Goal: Transaction & Acquisition: Purchase product/service

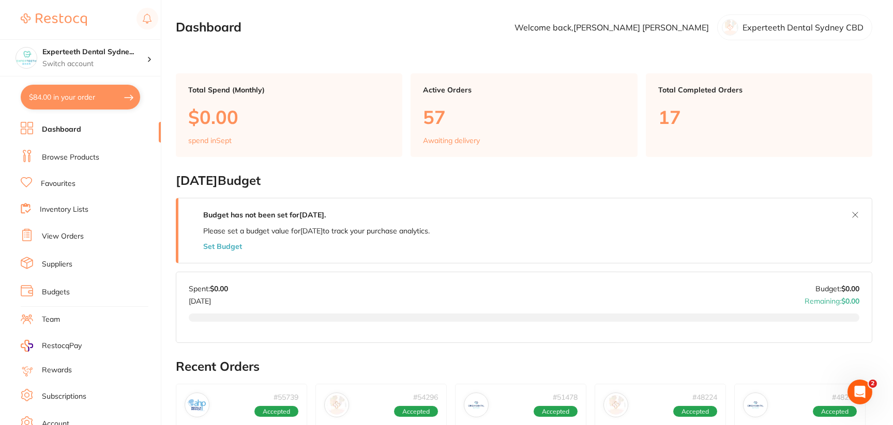
click at [89, 160] on link "Browse Products" at bounding box center [70, 157] width 57 height 10
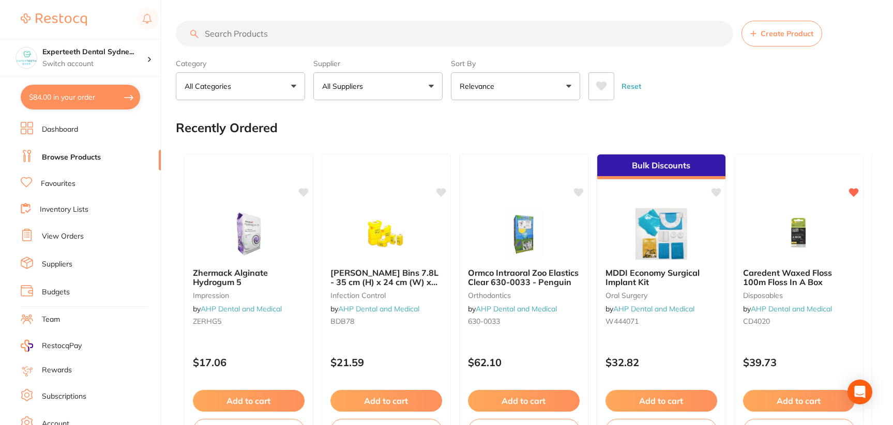
click at [364, 87] on p "All Suppliers" at bounding box center [344, 86] width 45 height 10
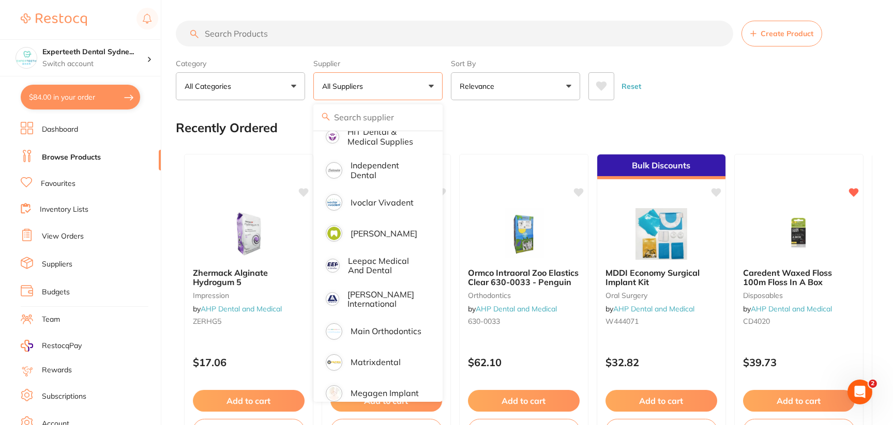
click at [271, 29] on input "search" at bounding box center [454, 34] width 557 height 26
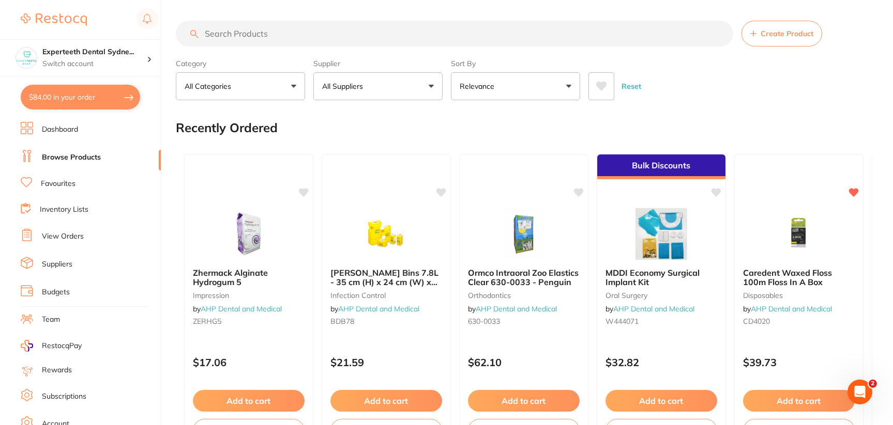
click at [419, 90] on button "All Suppliers" at bounding box center [377, 86] width 129 height 28
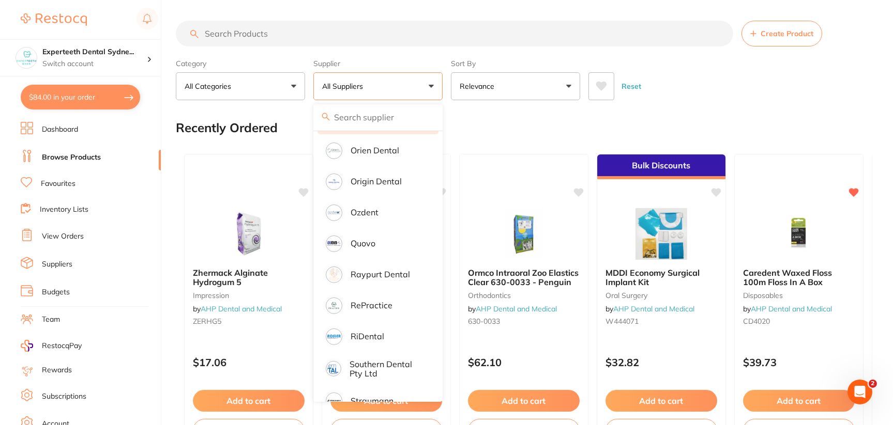
scroll to position [867, 0]
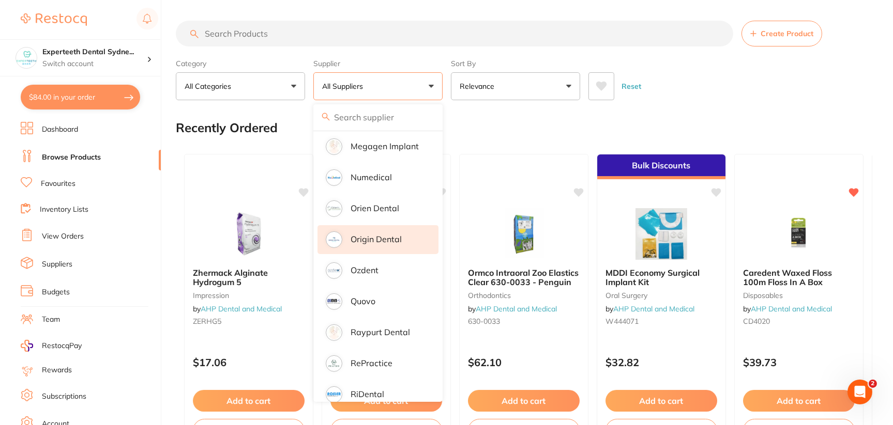
click at [400, 235] on p "Origin Dental" at bounding box center [375, 239] width 51 height 9
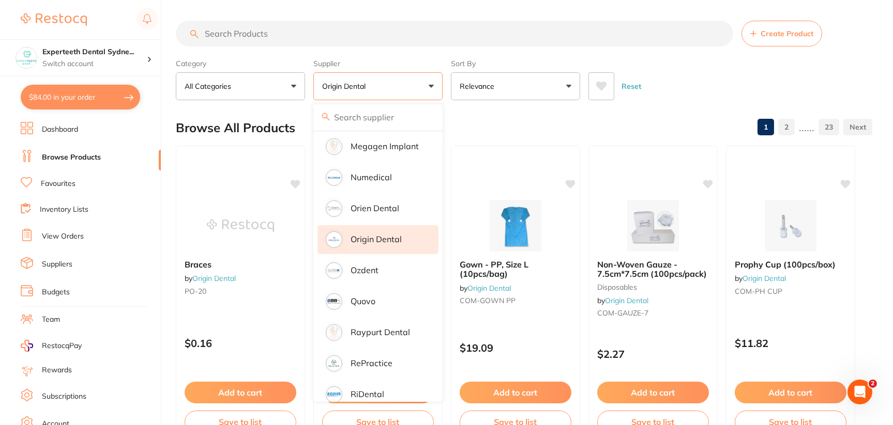
scroll to position [0, 0]
click at [278, 30] on input "search" at bounding box center [454, 34] width 557 height 26
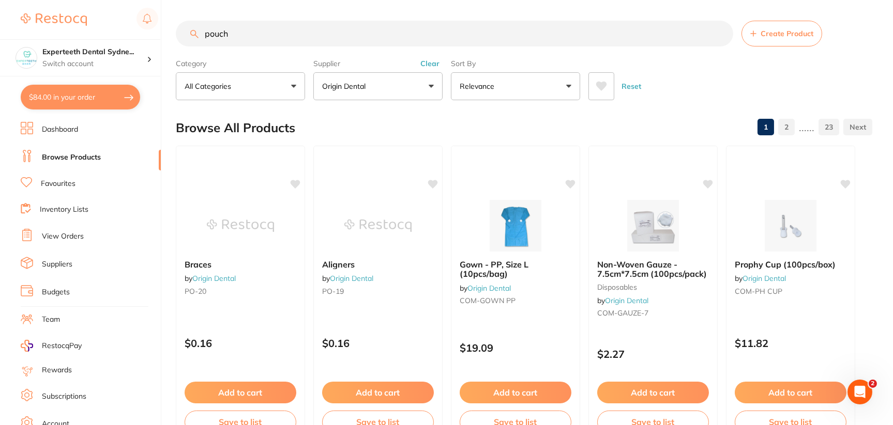
type input "pouch"
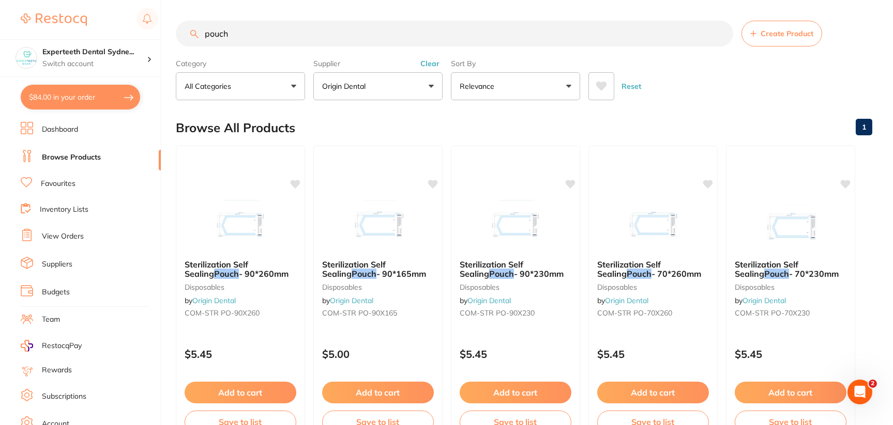
click at [695, 106] on main "pouch Create Product Category All Categories All Categories disposables Clear C…" at bounding box center [534, 401] width 717 height 802
click at [389, 223] on img at bounding box center [378, 225] width 68 height 52
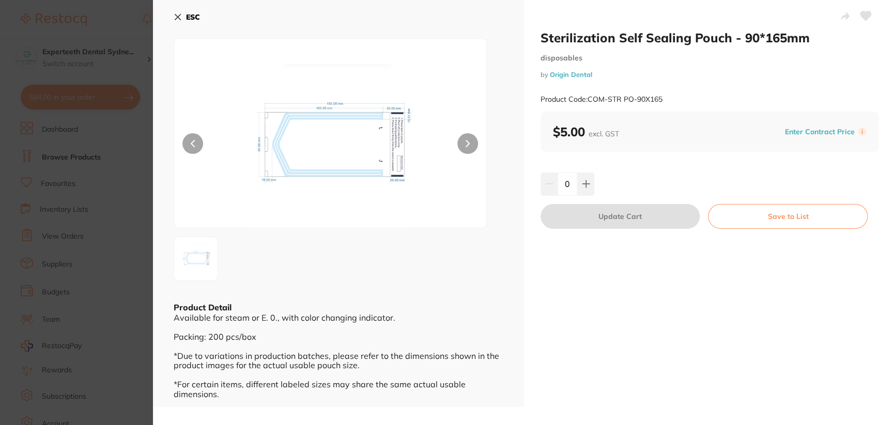
click at [367, 163] on img at bounding box center [330, 146] width 187 height 163
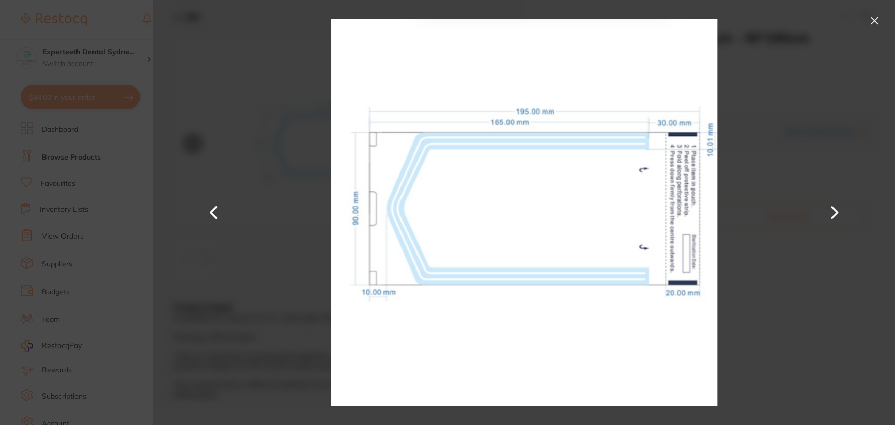
click at [880, 17] on button at bounding box center [874, 20] width 17 height 17
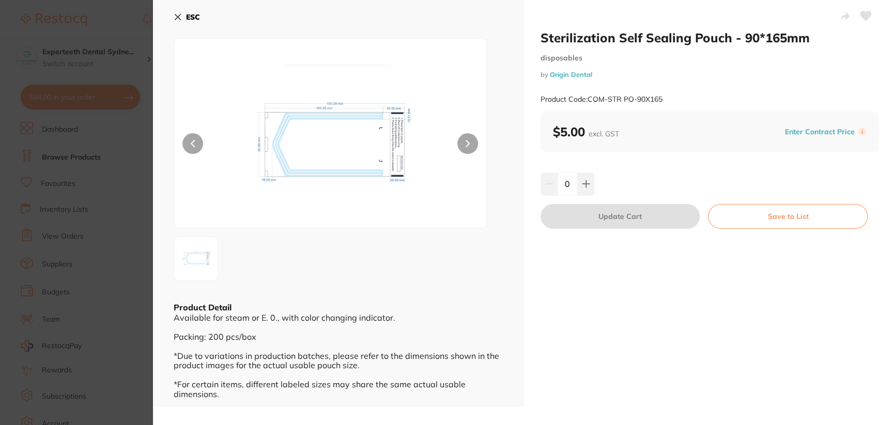
click at [177, 15] on icon at bounding box center [178, 17] width 8 height 8
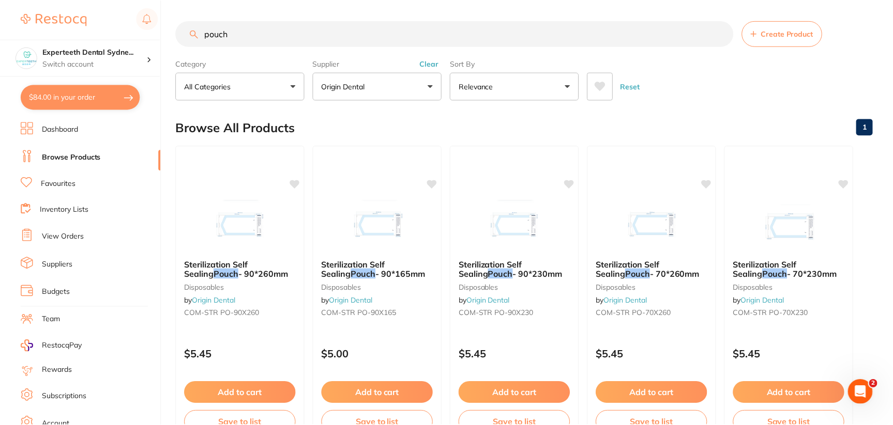
scroll to position [1, 0]
click at [512, 224] on img at bounding box center [515, 225] width 68 height 52
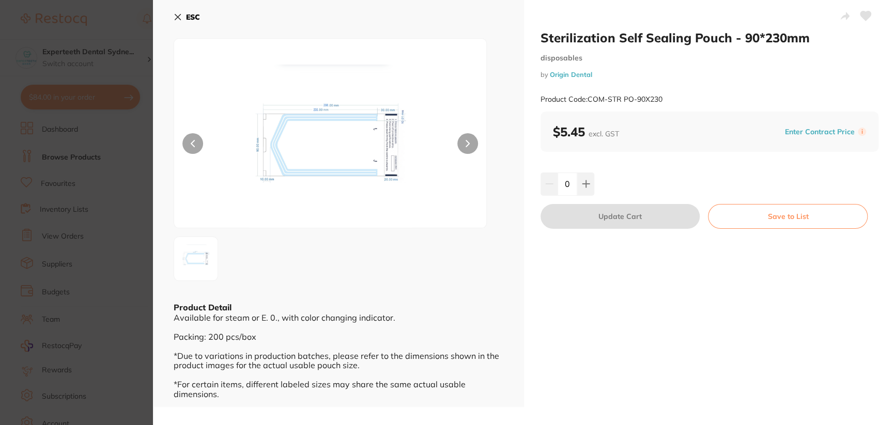
click at [346, 142] on img at bounding box center [330, 146] width 187 height 163
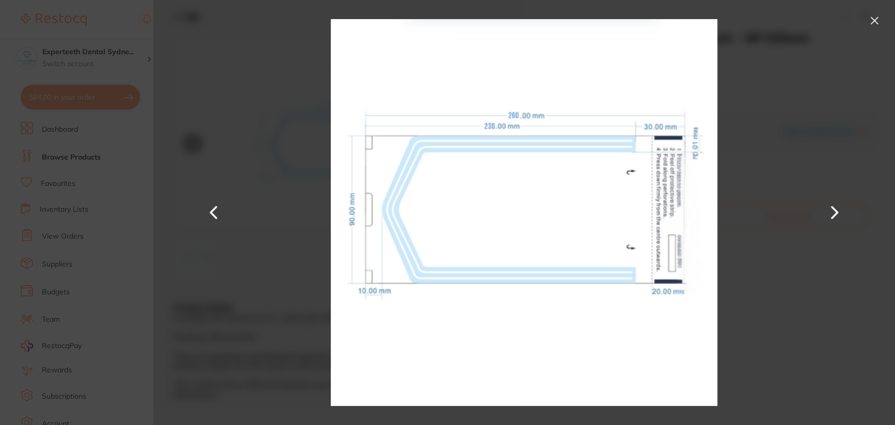
click at [788, 285] on div at bounding box center [524, 212] width 742 height 425
click at [881, 20] on button at bounding box center [874, 20] width 17 height 17
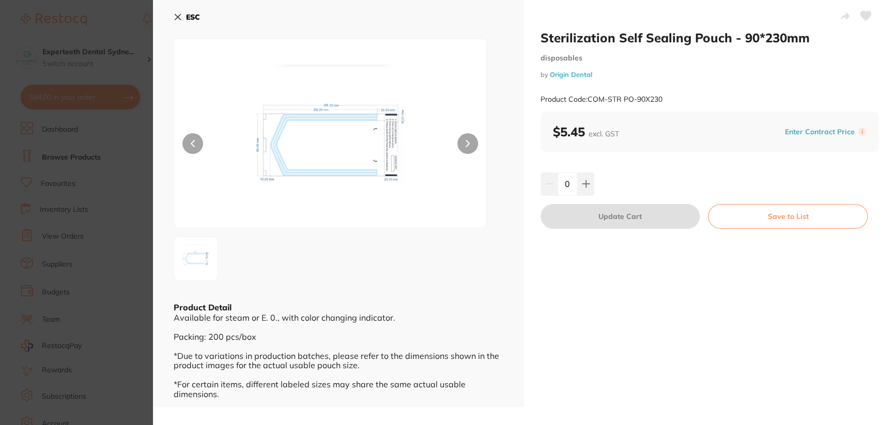
click at [748, 267] on div "Sterilization Self Sealing Pouch - 90*230mm disposables by Origin Dental Produc…" at bounding box center [709, 203] width 371 height 407
click at [142, 33] on section "Sterilization Self Sealing Pouch - 90*230mm disposables by Origin Dental Produc…" at bounding box center [447, 212] width 895 height 425
